Goal: Transaction & Acquisition: Purchase product/service

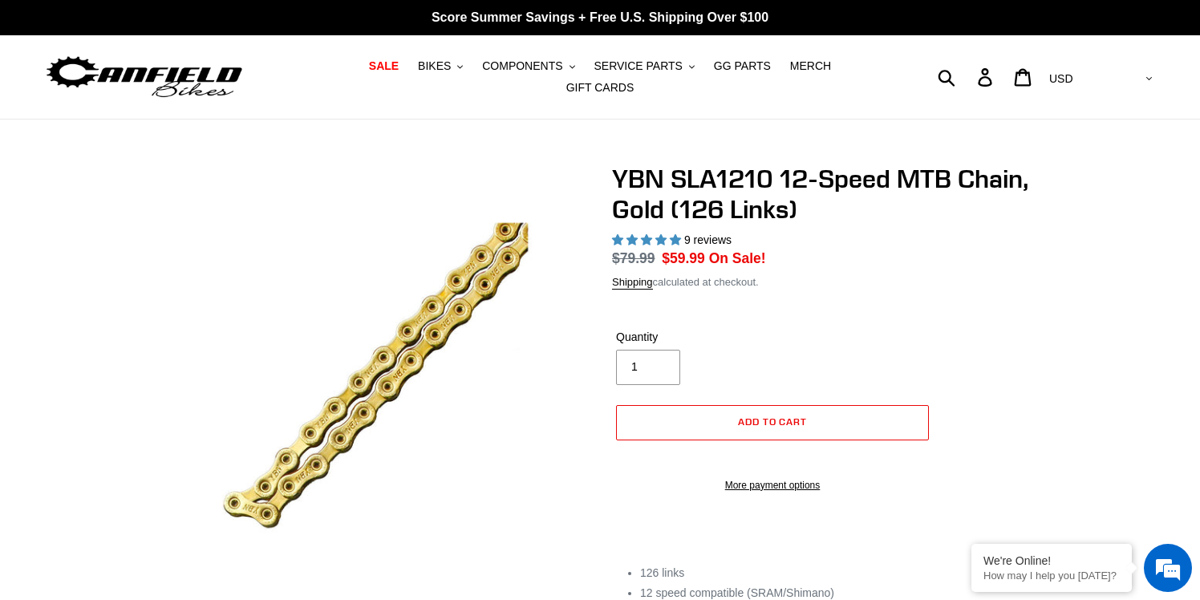
select select "highest-rating"
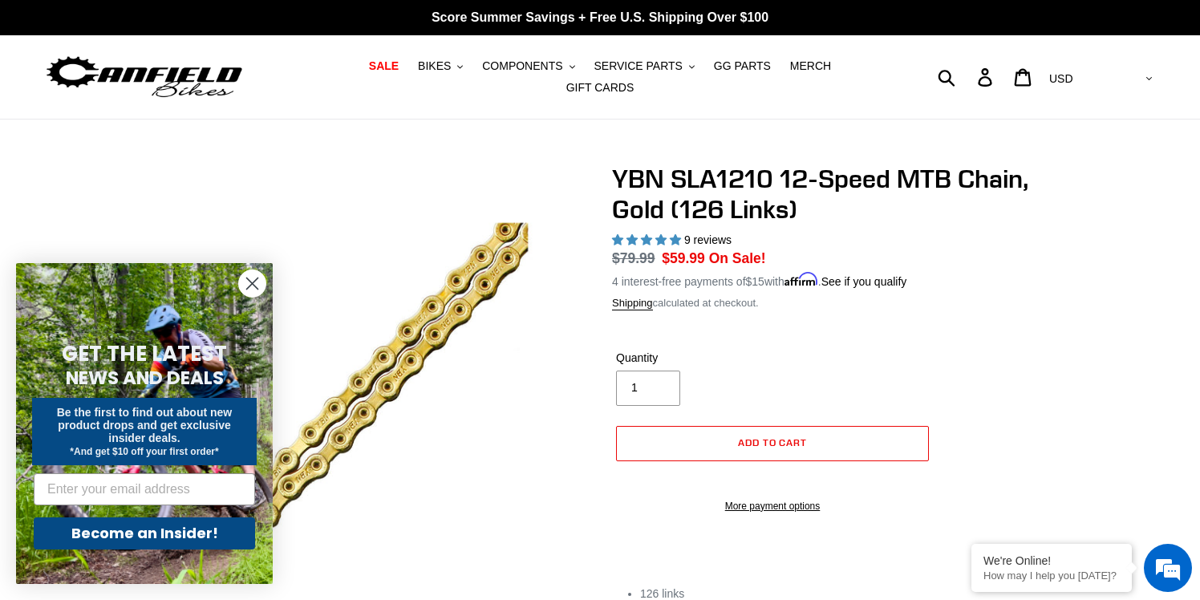
click at [245, 284] on circle "Close dialog" at bounding box center [252, 283] width 26 height 26
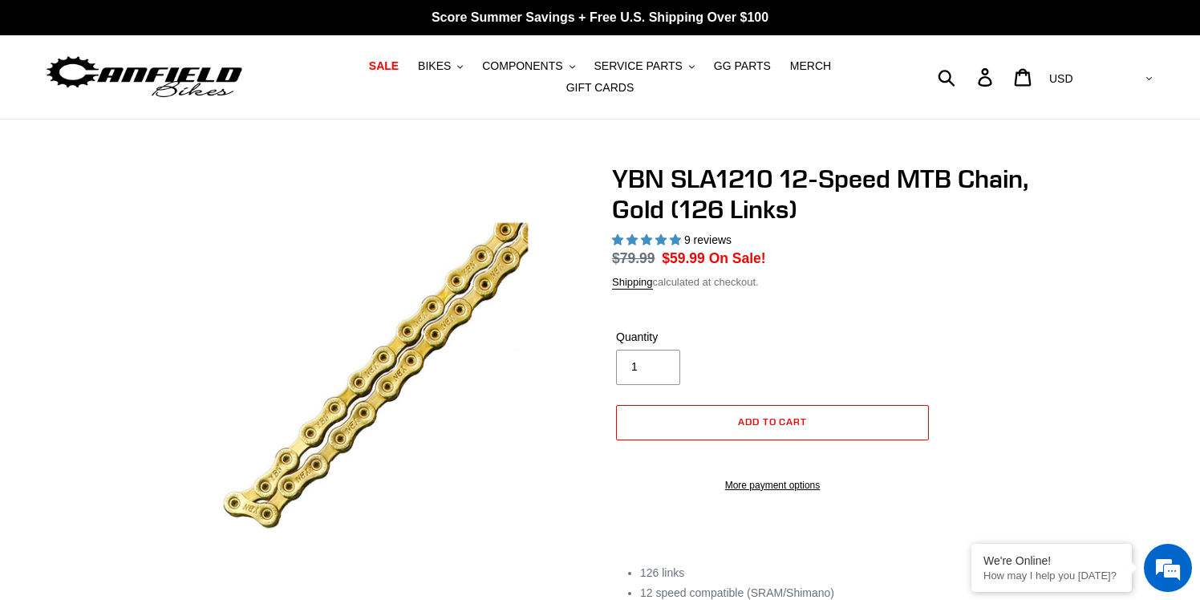
select select "highest-rating"
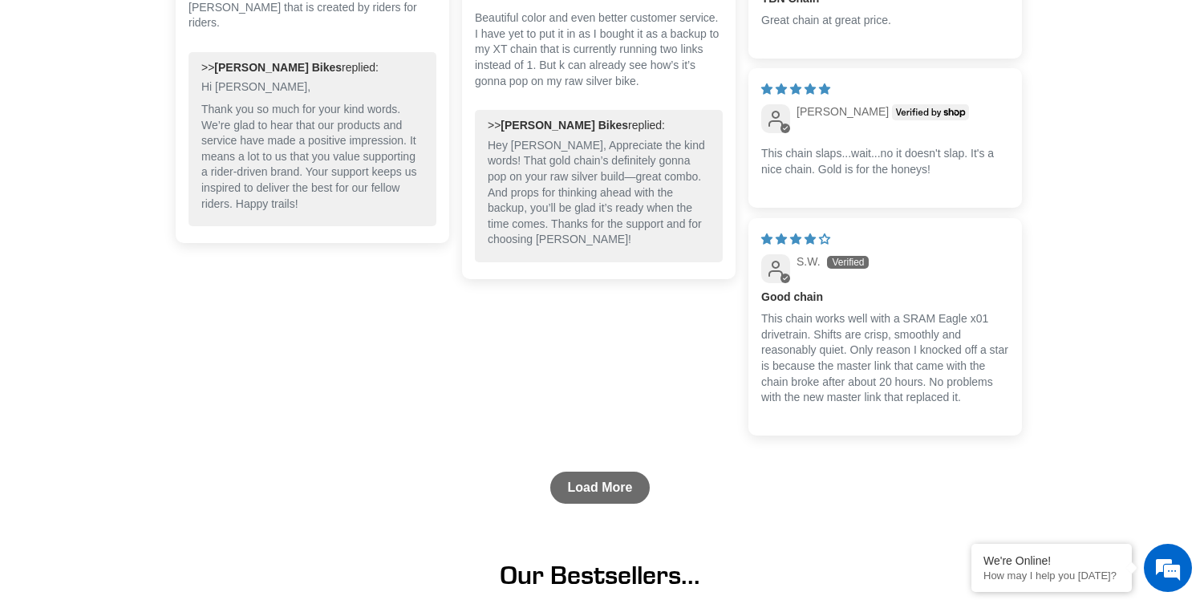
scroll to position [1359, 0]
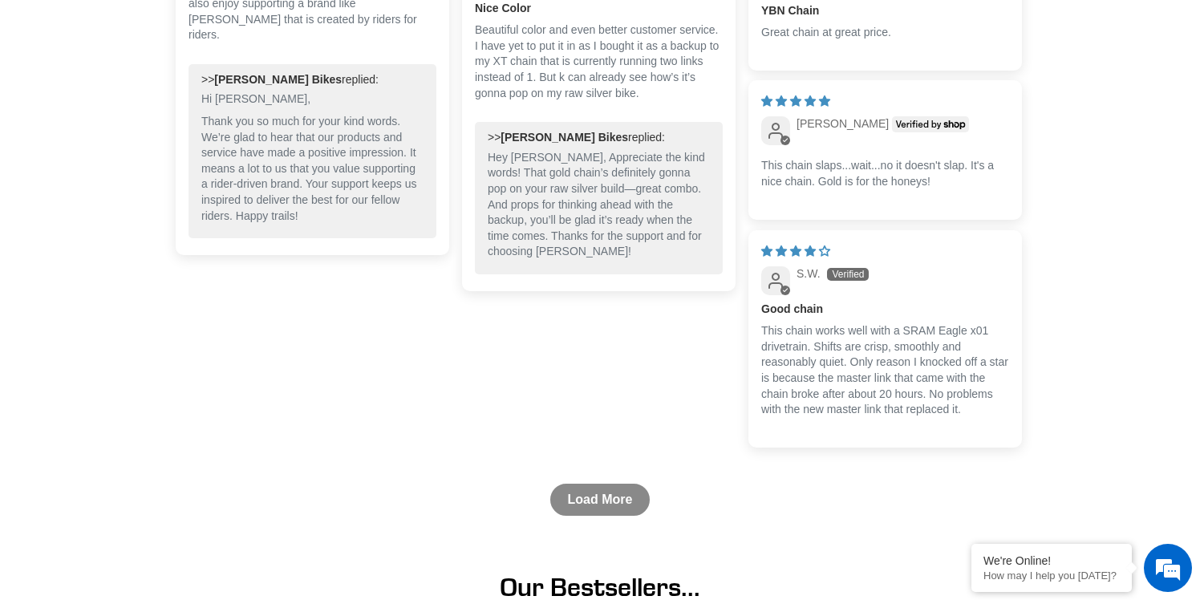
click at [603, 499] on link "Load More" at bounding box center [600, 500] width 100 height 32
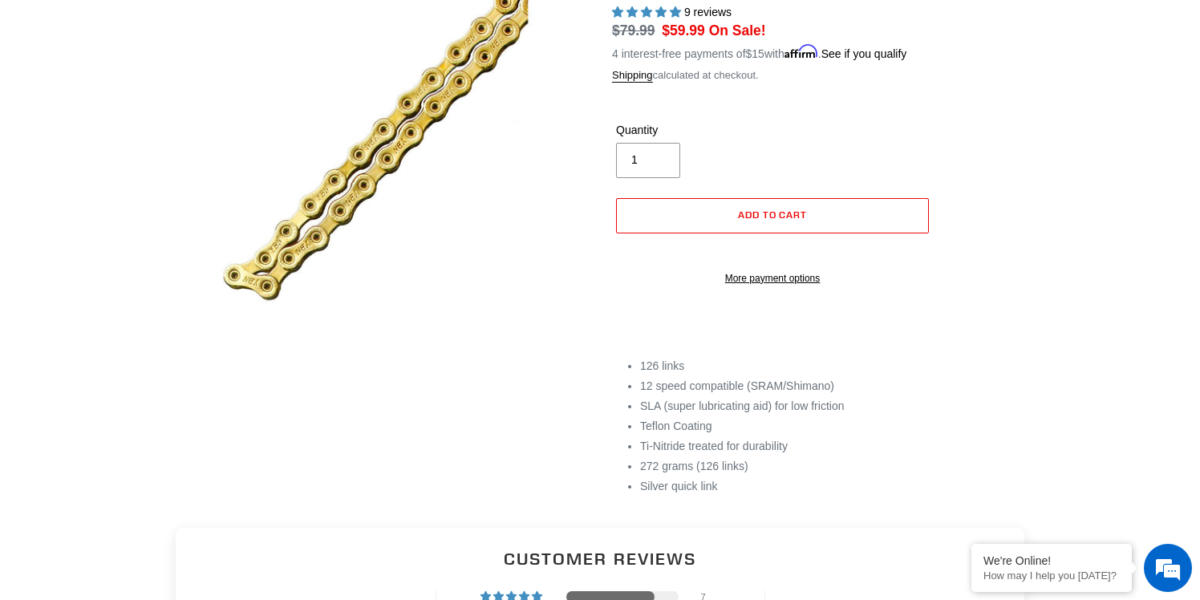
scroll to position [228, 0]
click at [751, 198] on button "Add to cart" at bounding box center [772, 215] width 313 height 35
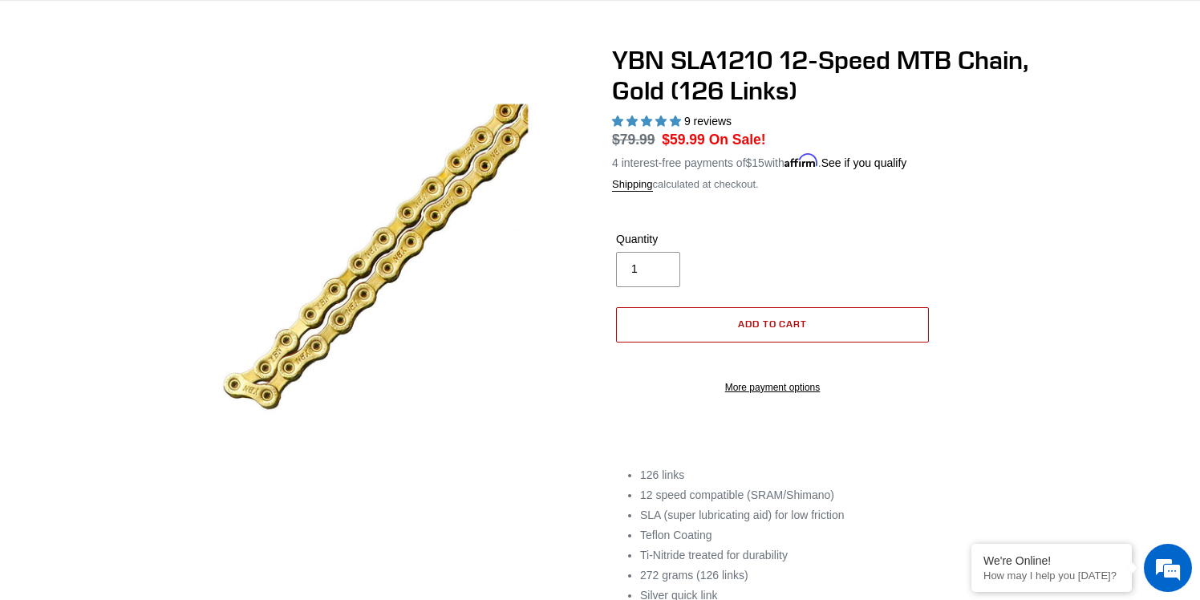
scroll to position [87, 0]
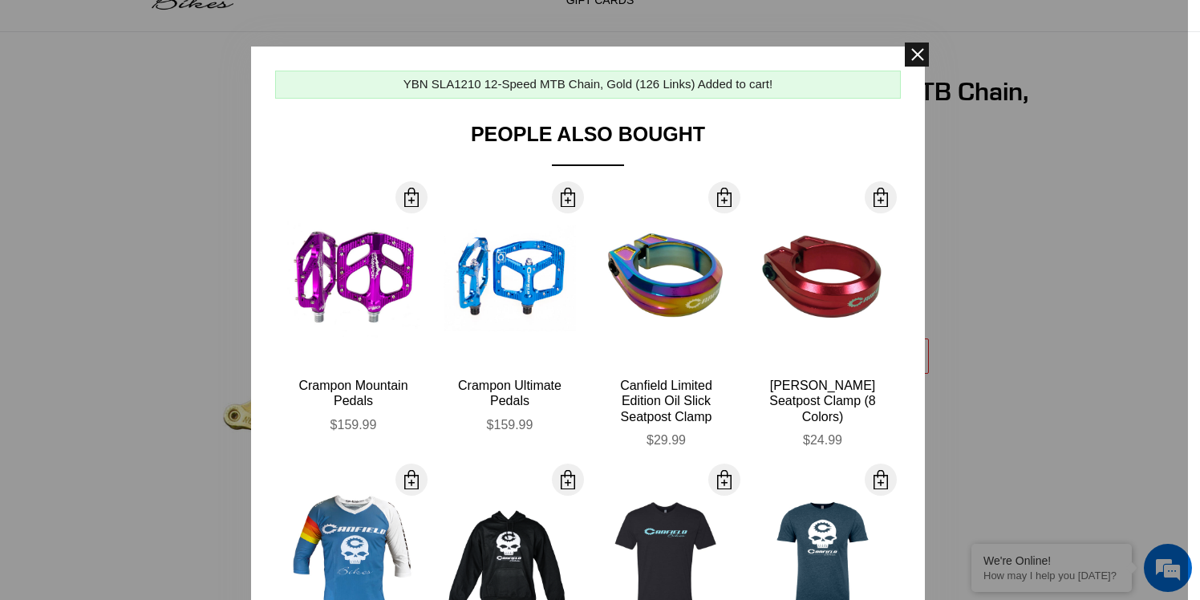
click at [918, 51] on span at bounding box center [917, 55] width 24 height 24
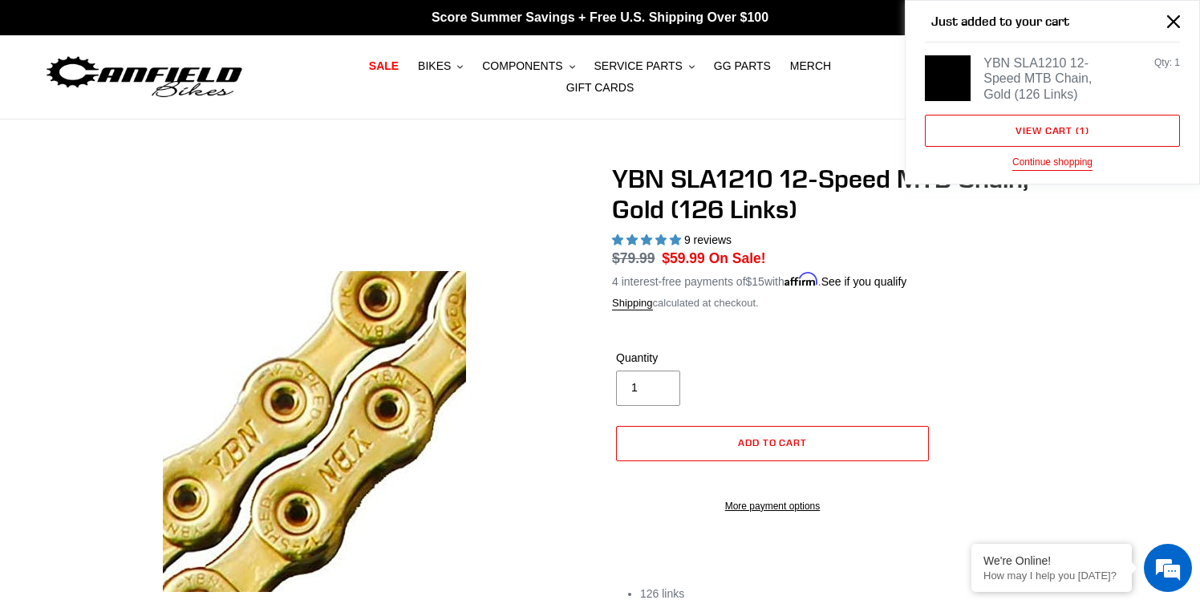
scroll to position [0, 0]
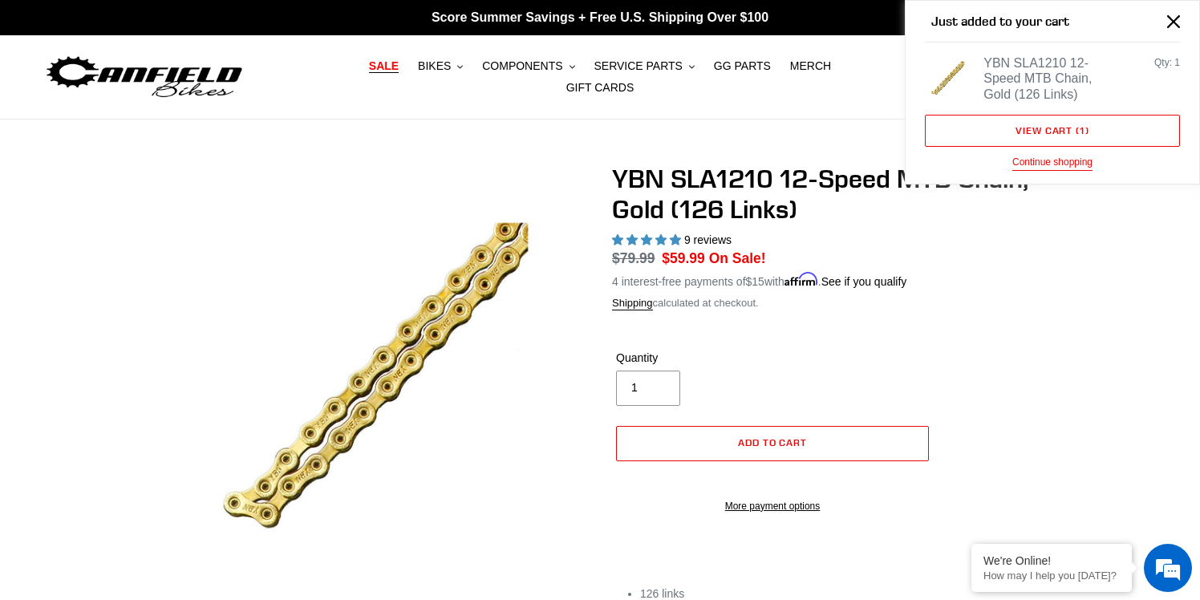
click at [369, 73] on span "SALE" at bounding box center [384, 66] width 30 height 14
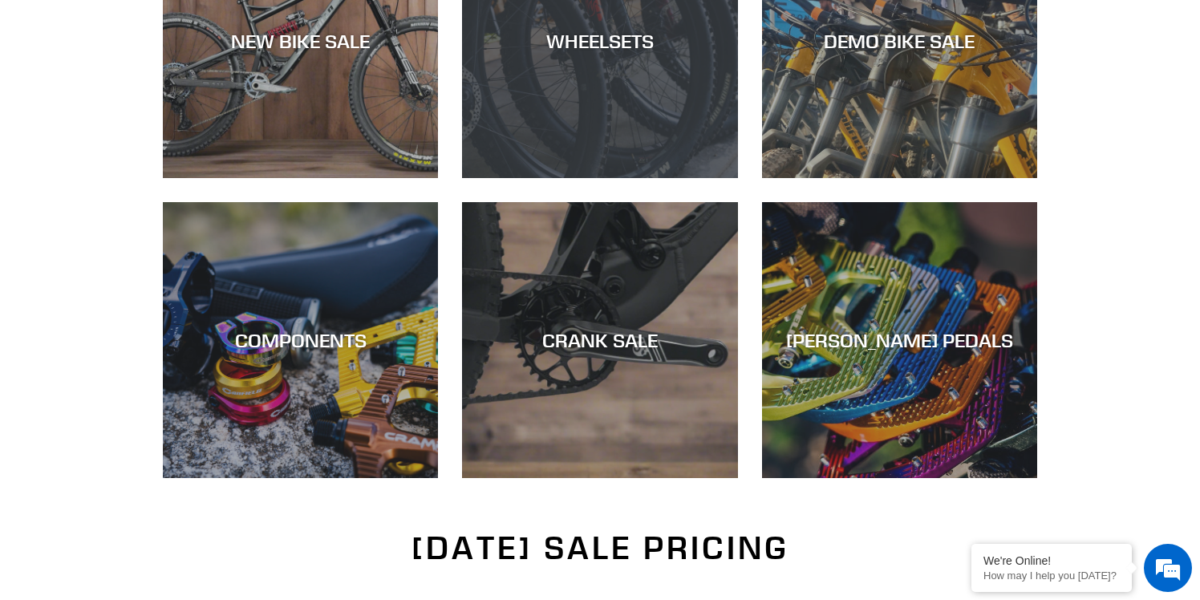
scroll to position [594, 0]
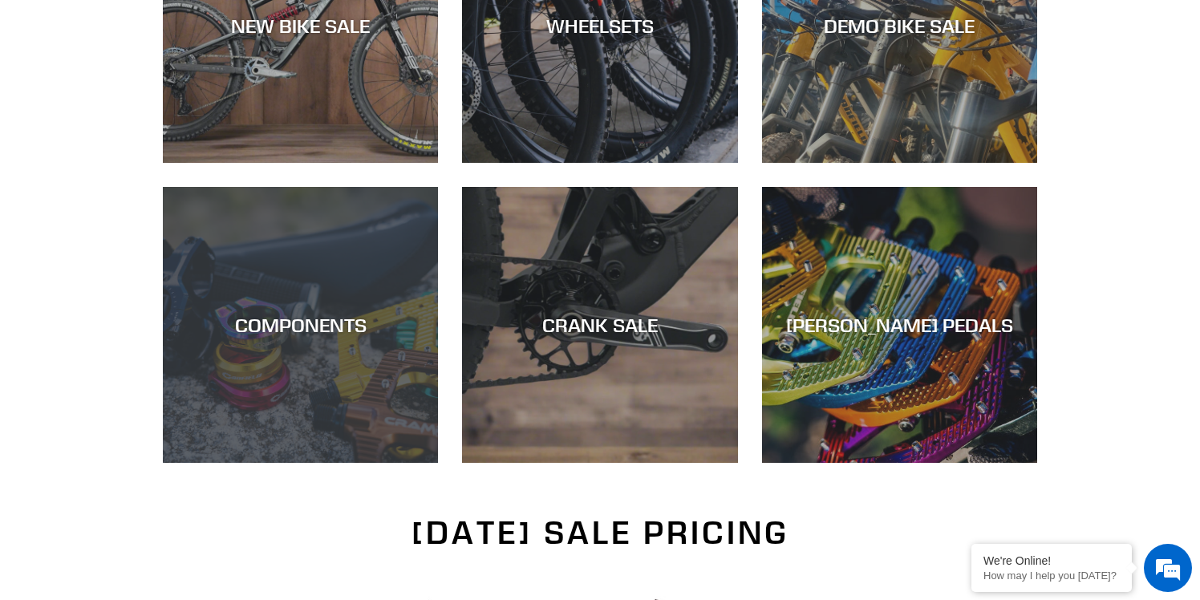
click at [299, 463] on div "COMPONENTS" at bounding box center [300, 463] width 275 height 0
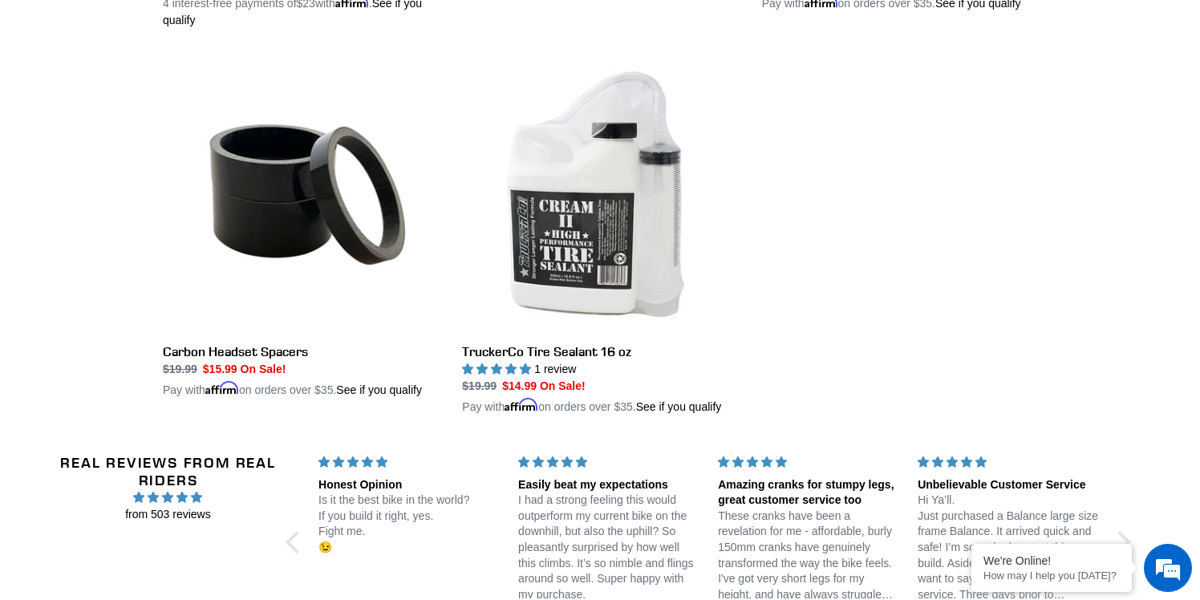
scroll to position [2926, 0]
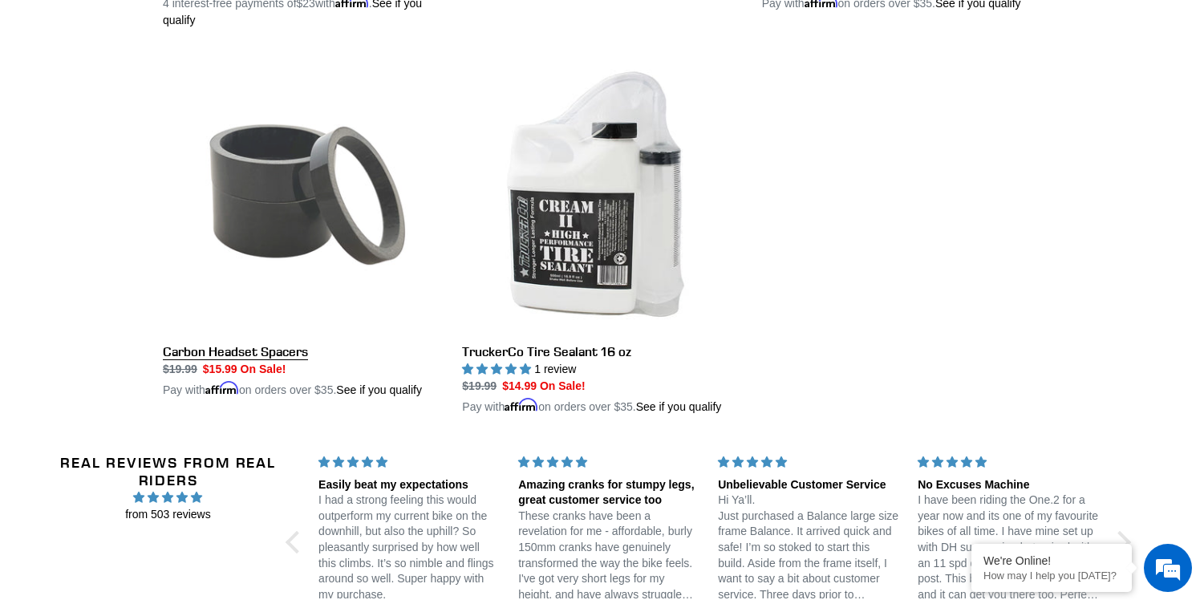
click at [206, 303] on link "Carbon Headset Spacers" at bounding box center [300, 228] width 275 height 342
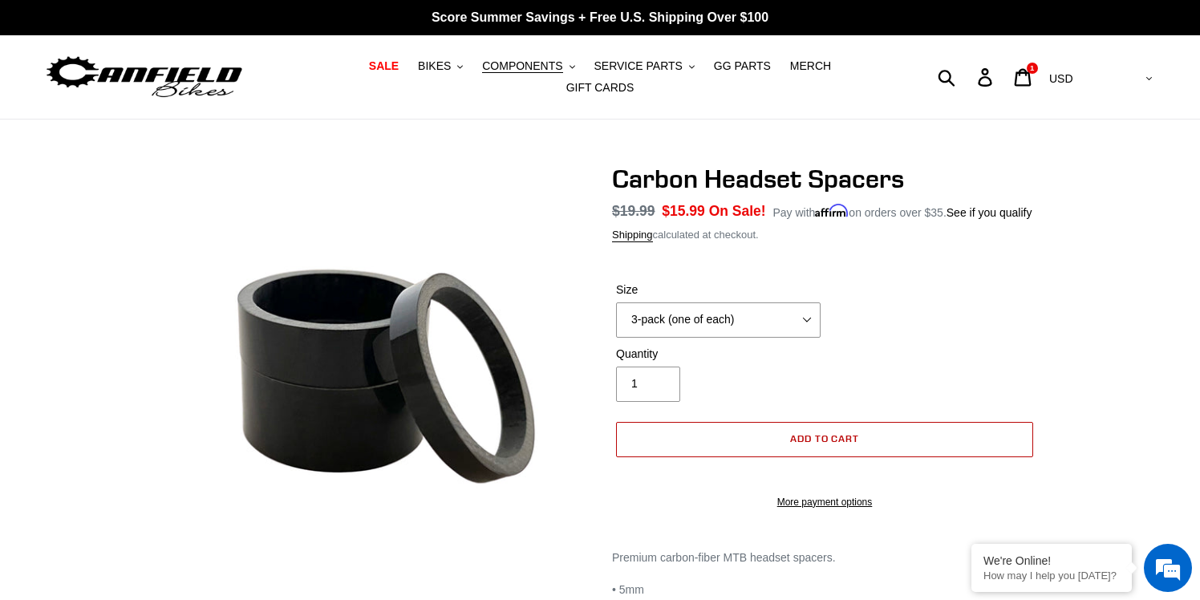
click at [787, 442] on button "Add to cart" at bounding box center [824, 439] width 417 height 35
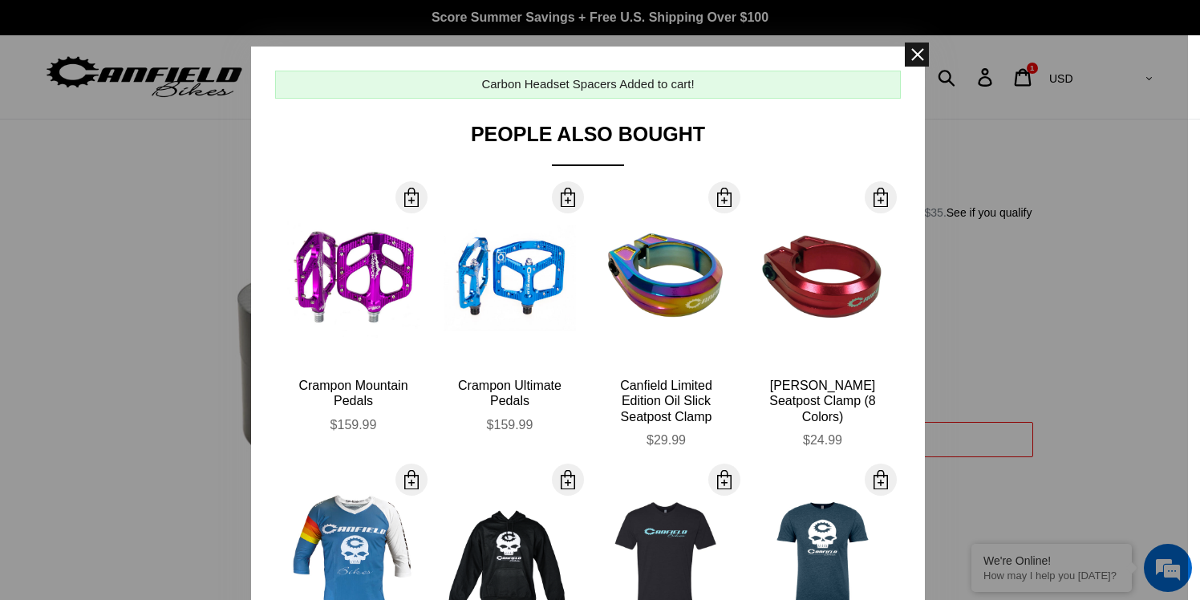
click at [908, 57] on span at bounding box center [917, 55] width 24 height 24
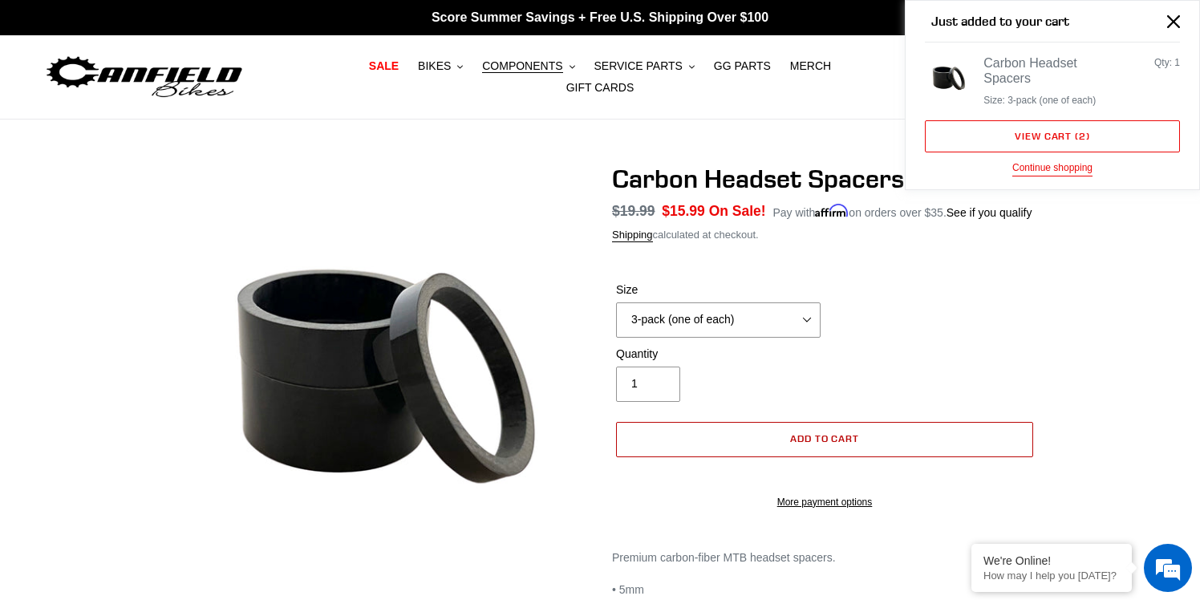
click at [798, 442] on button "Add to cart" at bounding box center [824, 439] width 417 height 35
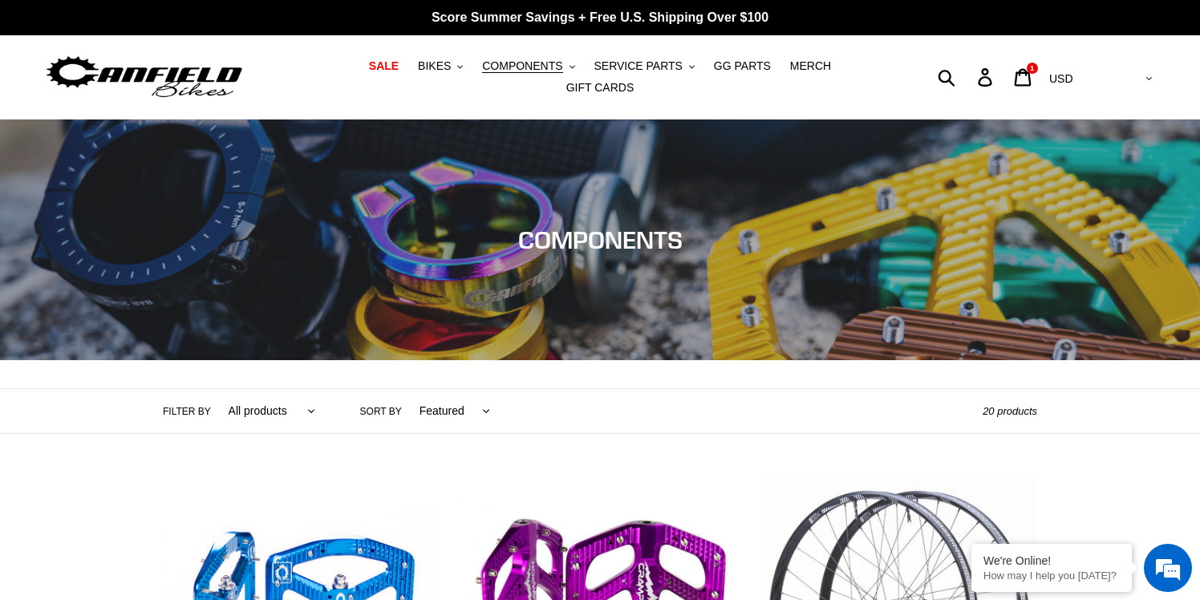
click at [143, 83] on img at bounding box center [144, 77] width 200 height 51
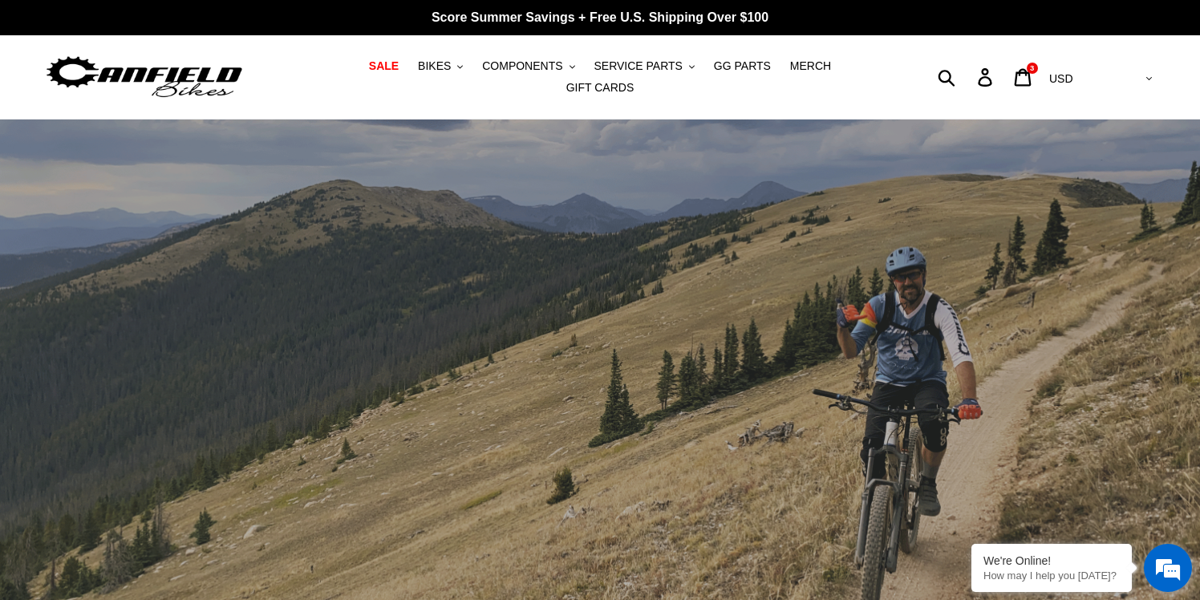
click at [1164, 566] on em at bounding box center [1167, 567] width 43 height 43
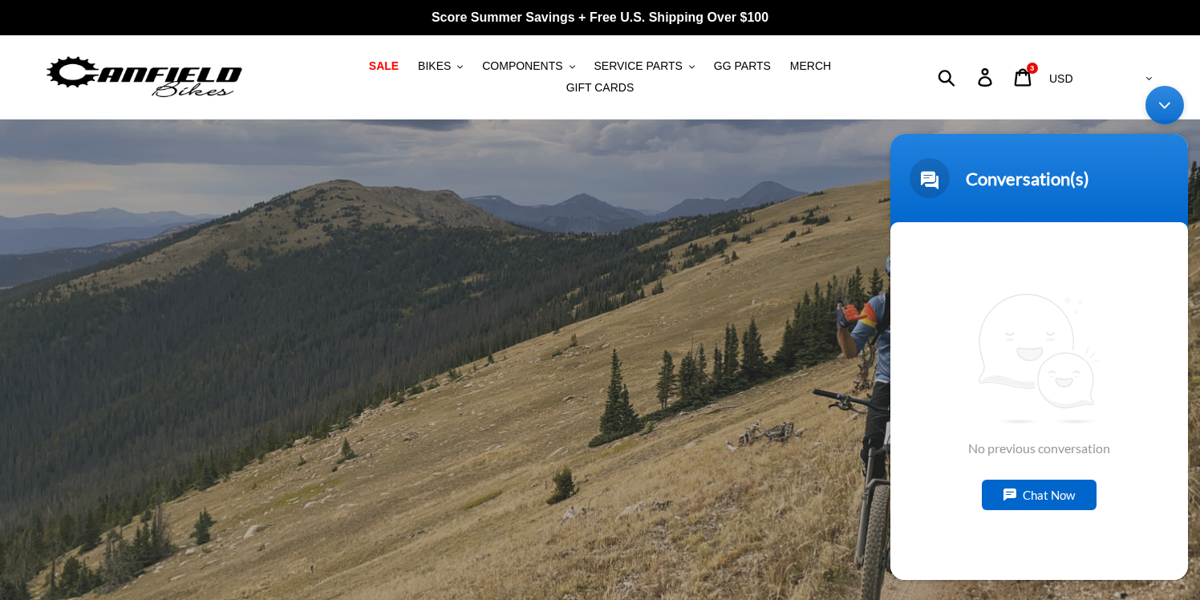
click at [795, 412] on div "slideshow" at bounding box center [600, 398] width 1200 height 559
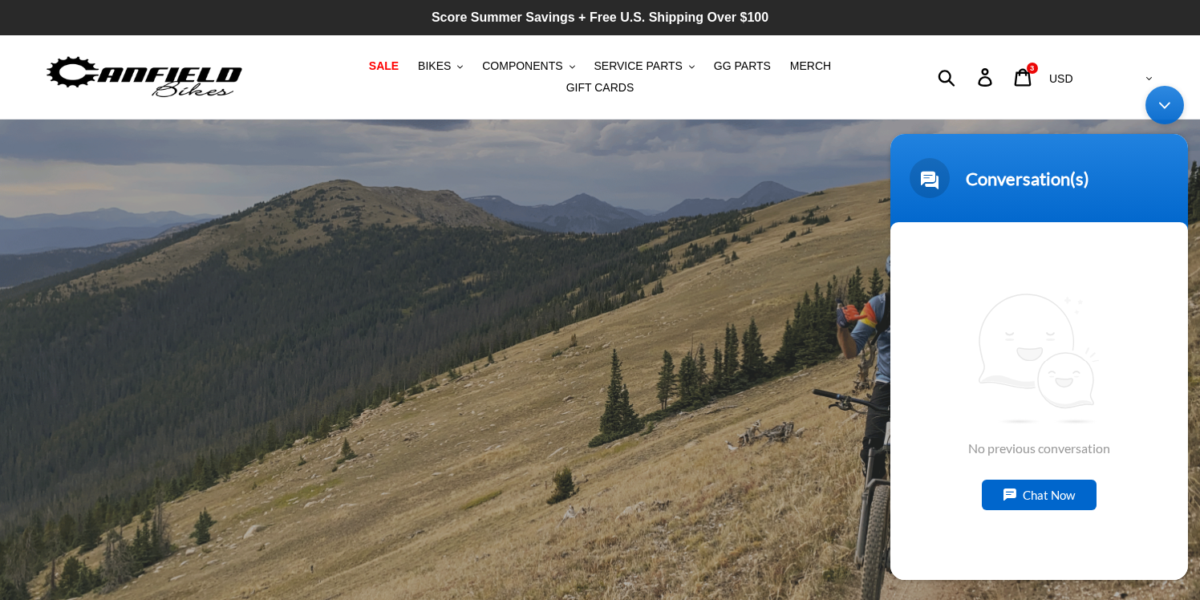
click at [468, 21] on p "Score Summer Savings + Free U.S. Shipping Over $100" at bounding box center [600, 17] width 1200 height 35
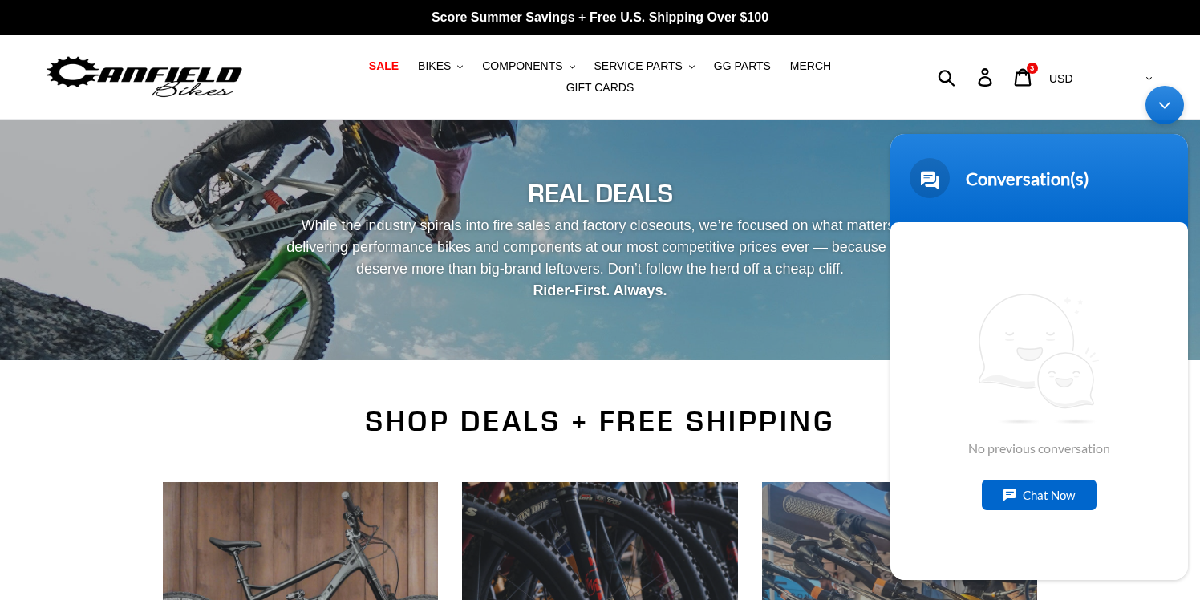
scroll to position [186, 0]
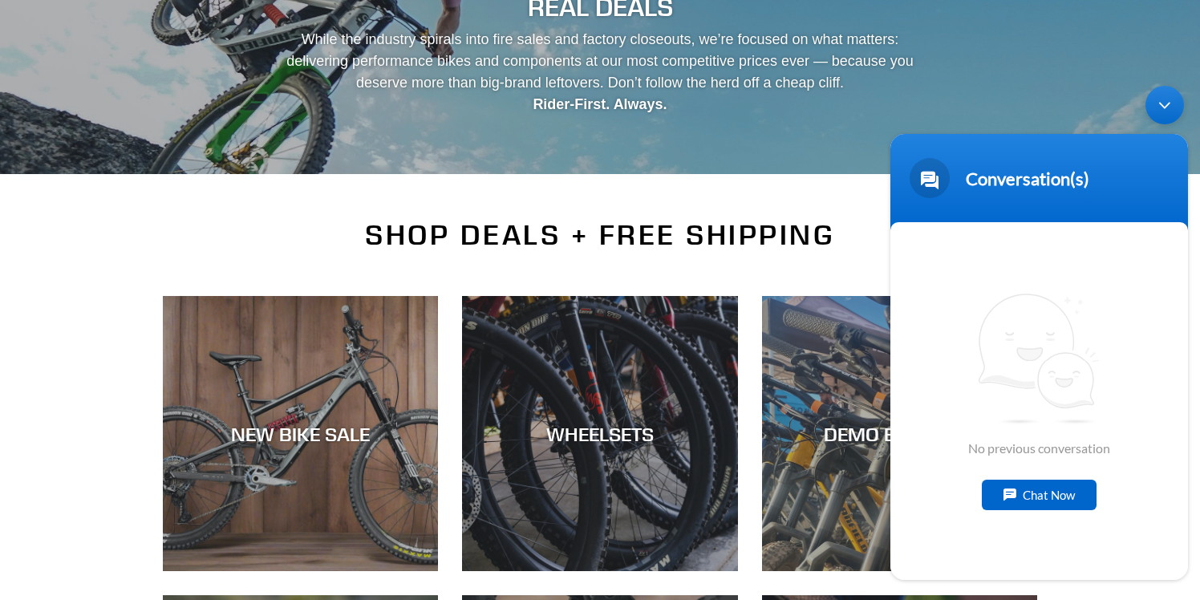
click at [1156, 114] on div "Minimize live chat window" at bounding box center [1164, 105] width 38 height 38
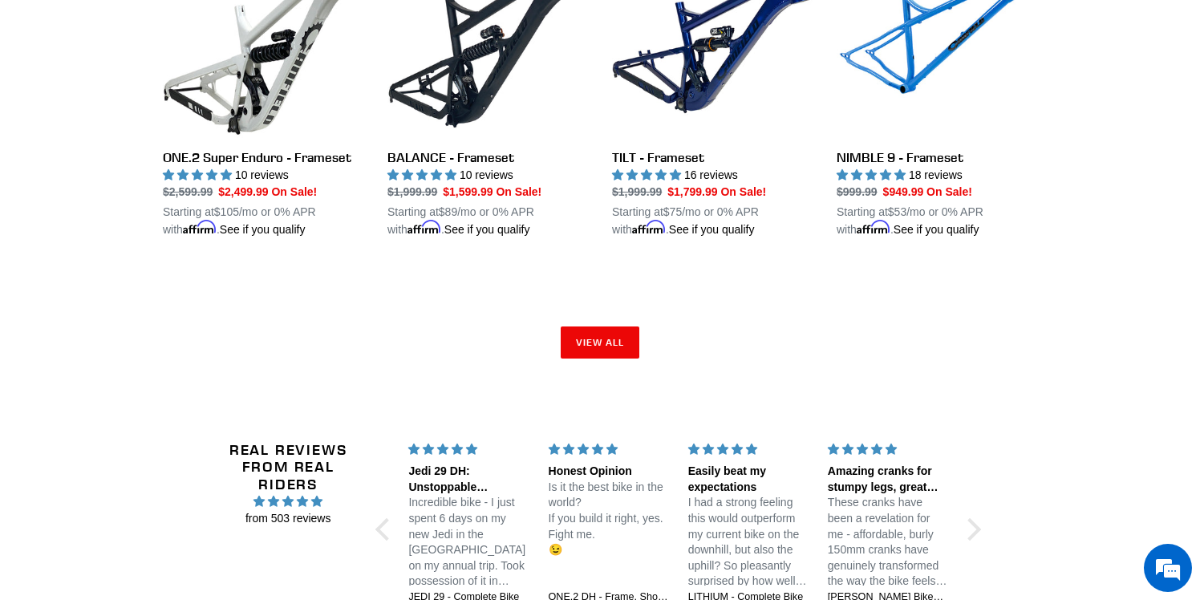
scroll to position [2903, 0]
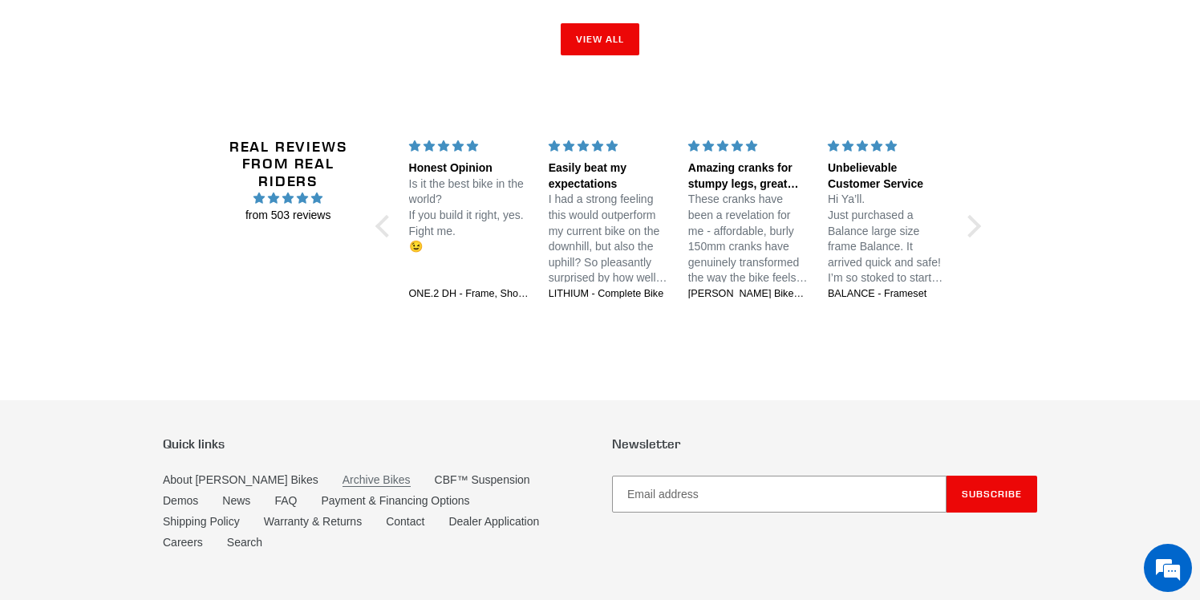
click at [350, 473] on link "Archive Bikes" at bounding box center [376, 480] width 68 height 14
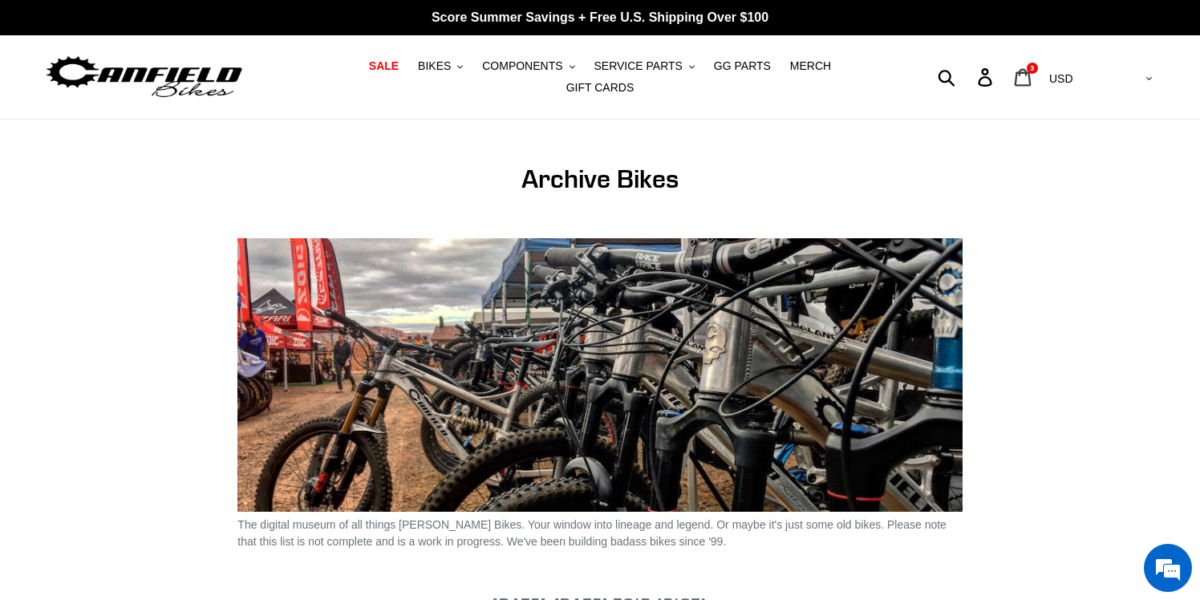
click at [1042, 83] on link "Cart 3 items" at bounding box center [1024, 77] width 38 height 34
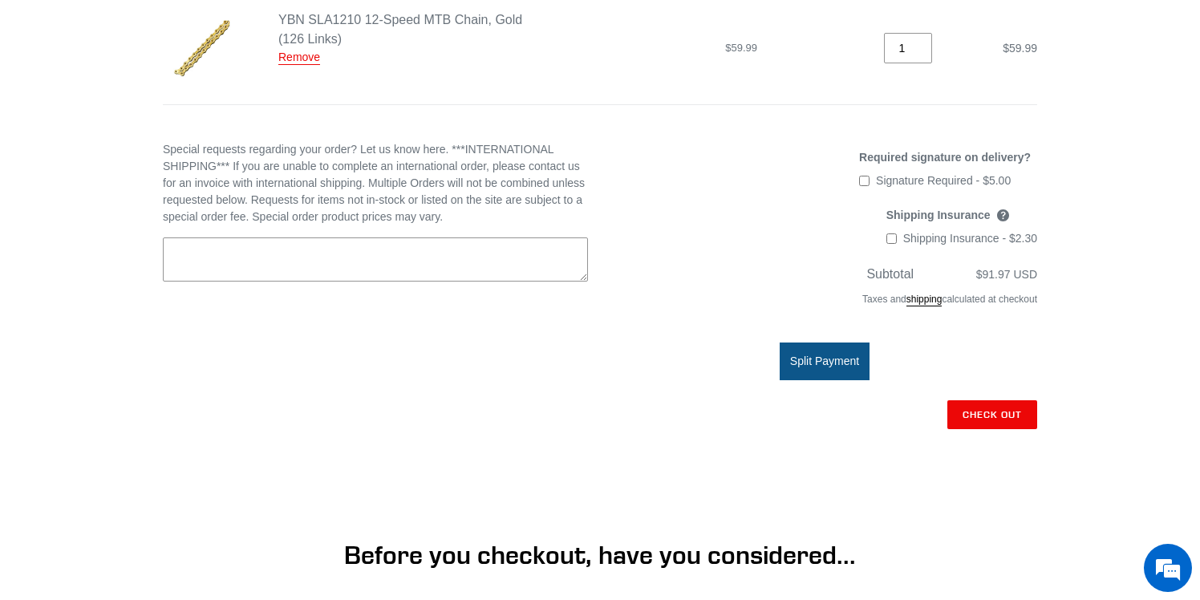
scroll to position [432, 0]
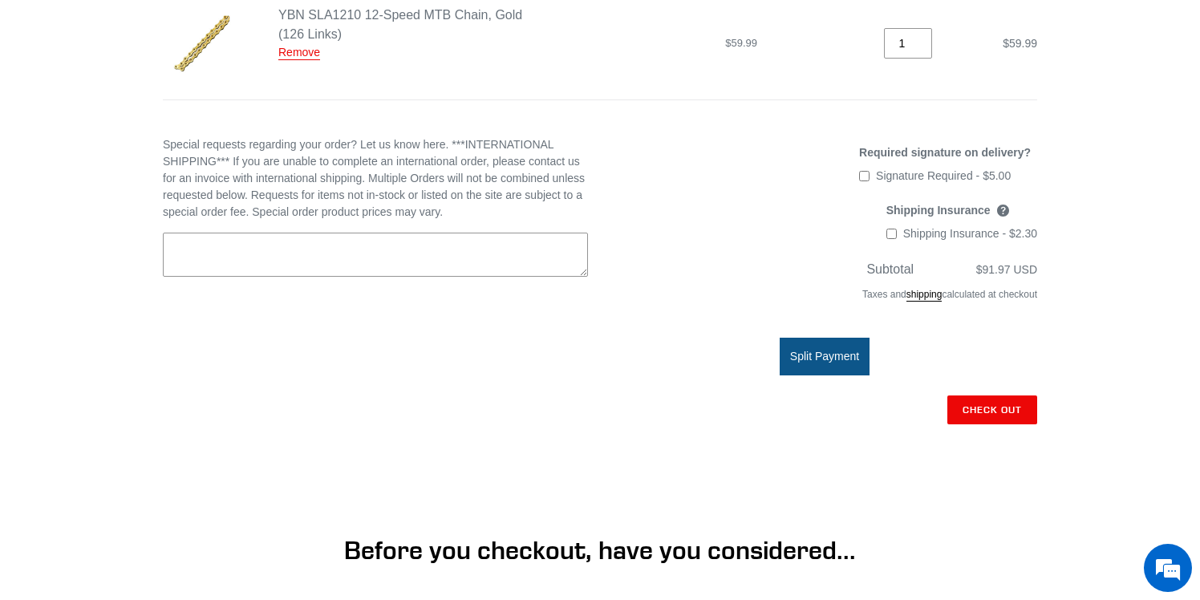
click at [1034, 440] on shopify-apple-pay-button at bounding box center [1035, 445] width 3 height 13
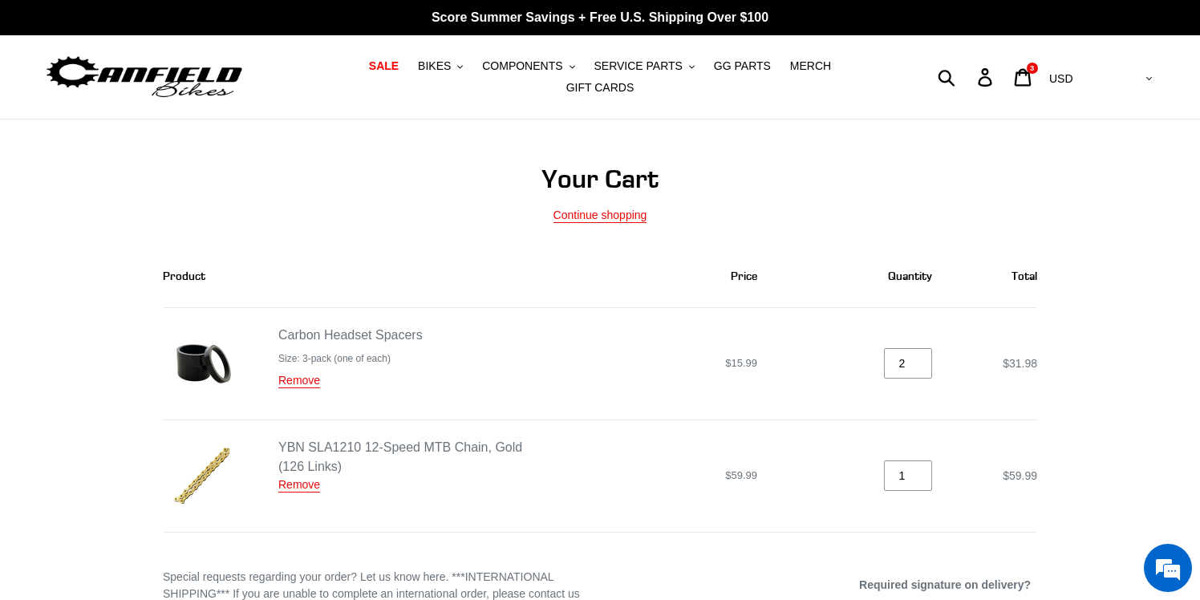
scroll to position [0, 0]
click at [298, 374] on link "Remove" at bounding box center [299, 381] width 42 height 14
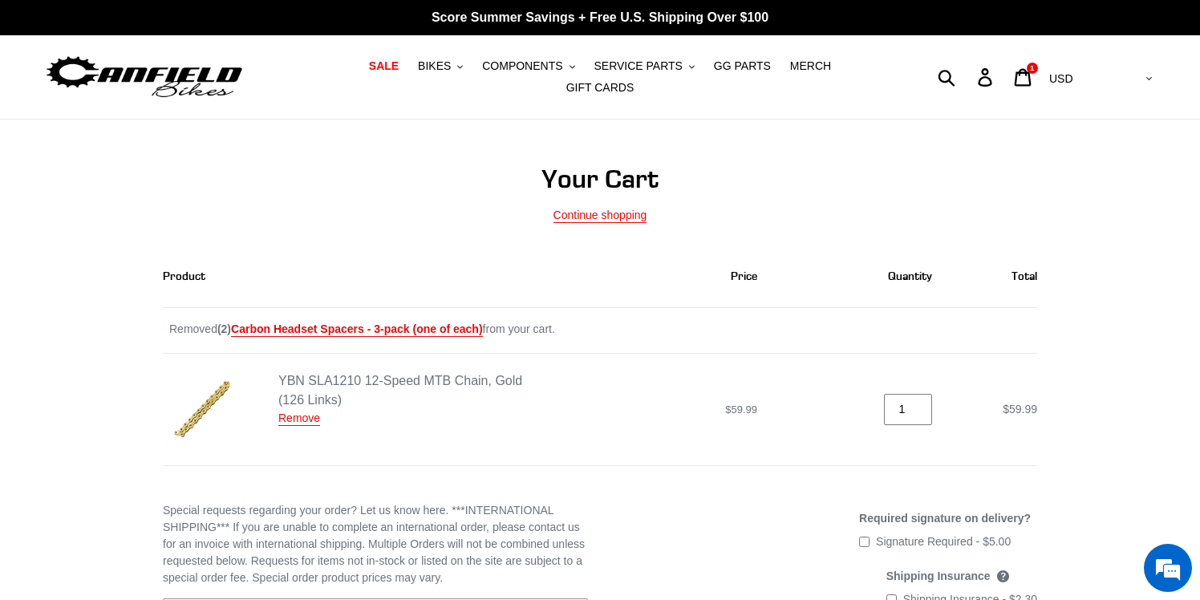
type input "2"
click at [919, 396] on input "2" at bounding box center [908, 409] width 48 height 31
click at [908, 436] on td "Quantity 2 Error" at bounding box center [862, 409] width 175 height 112
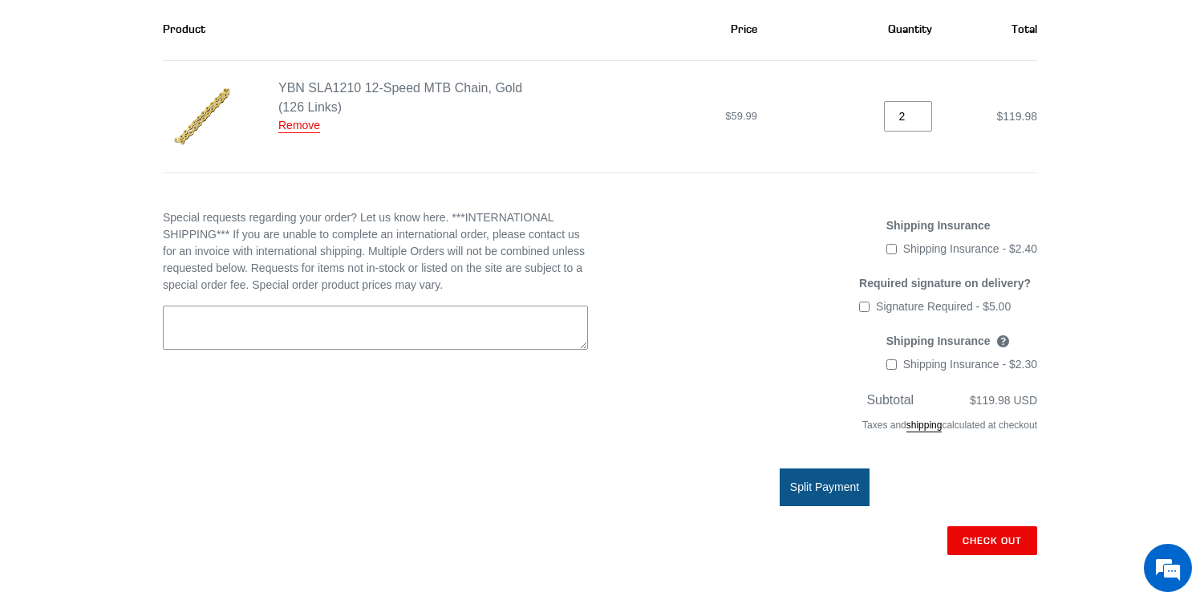
scroll to position [258, 0]
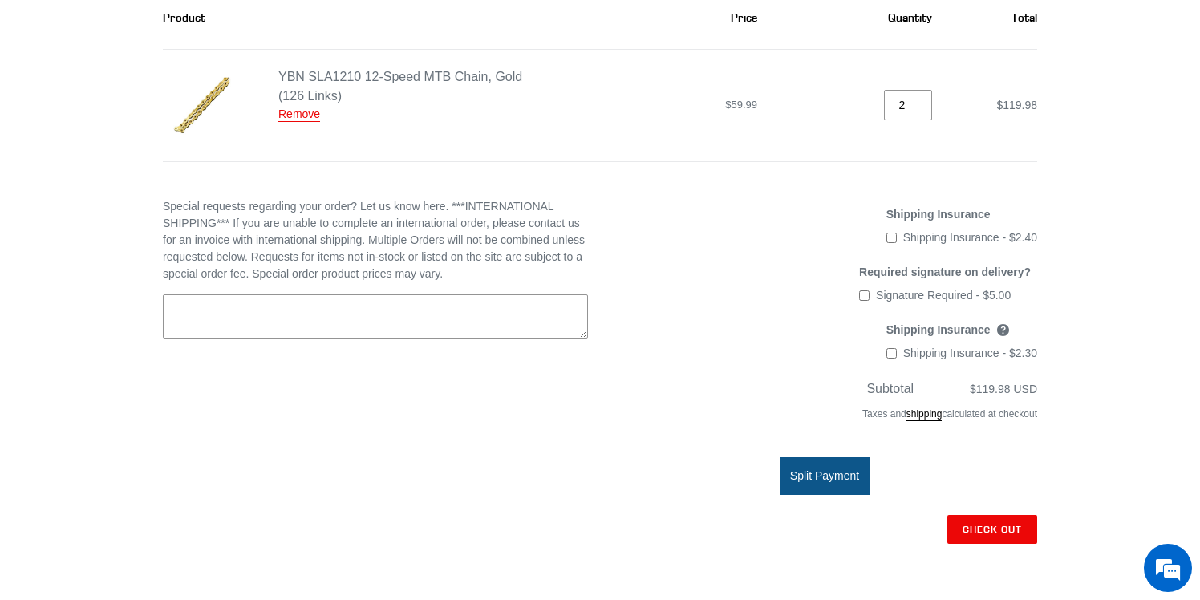
click at [1034, 558] on shopify-apple-pay-button at bounding box center [1035, 564] width 3 height 13
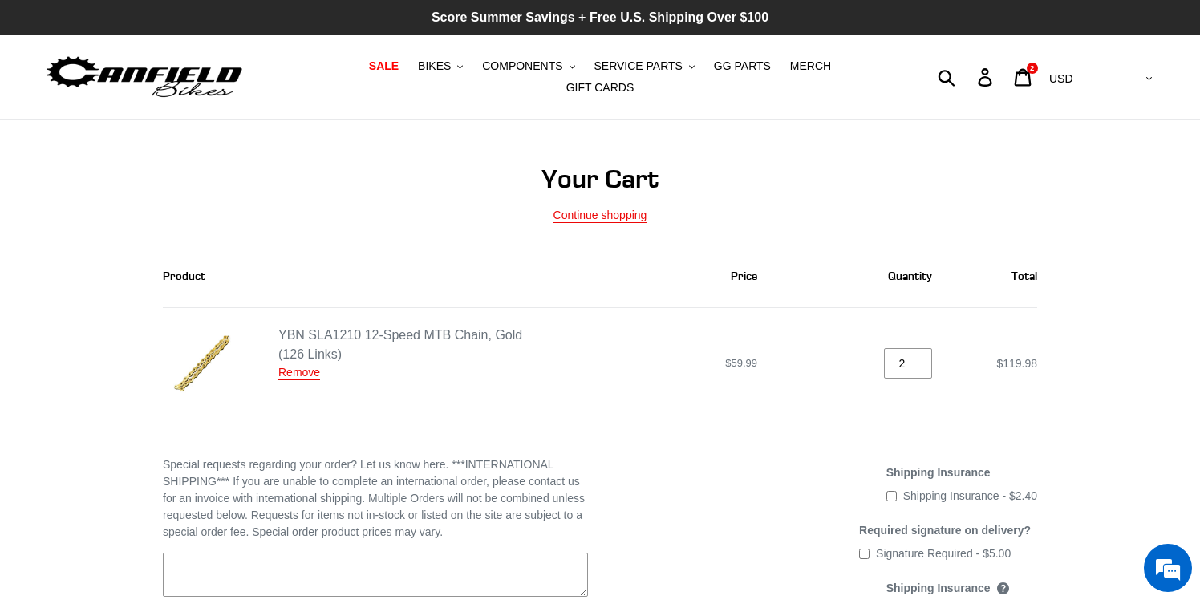
scroll to position [0, 0]
click at [691, 18] on p "Score Summer Savings + Free U.S. Shipping Over $100" at bounding box center [600, 17] width 1200 height 35
